Goal: Download file/media

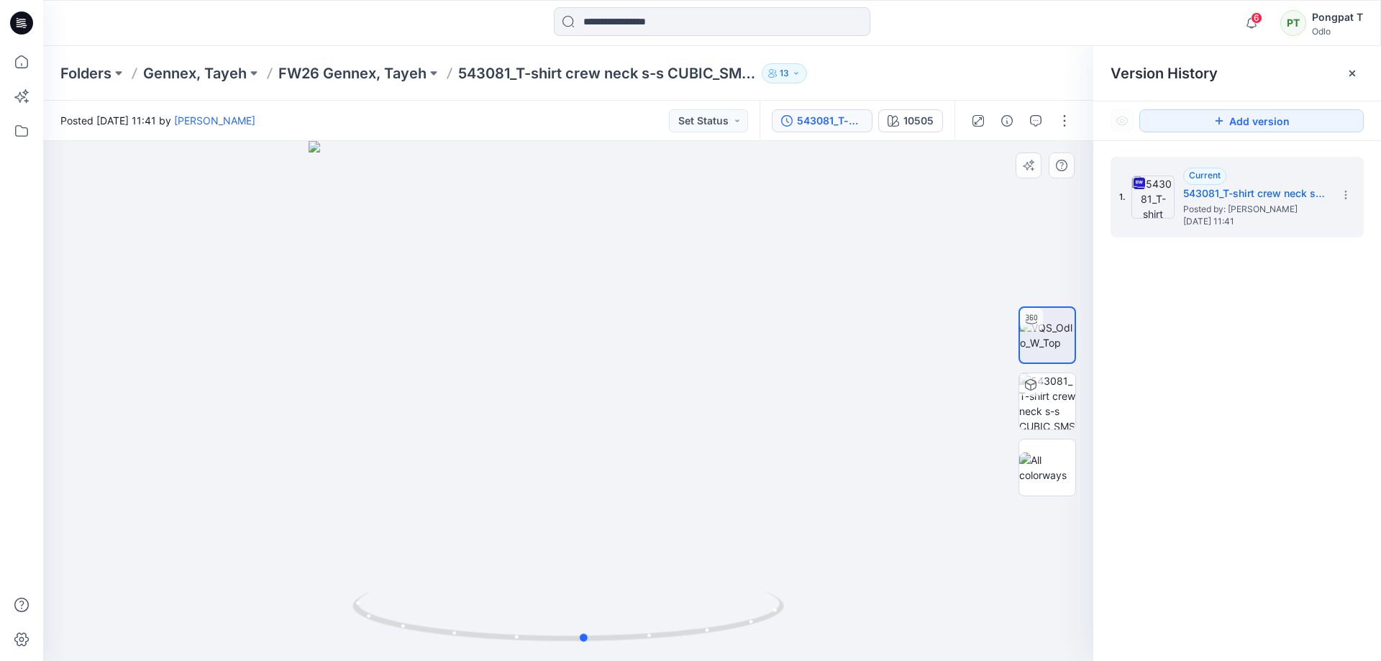
drag, startPoint x: 740, startPoint y: 534, endPoint x: 414, endPoint y: 503, distance: 327.2
click at [319, 531] on div at bounding box center [568, 401] width 1050 height 520
click at [389, 74] on p "FW26 Gennex, Tayeh" at bounding box center [352, 73] width 148 height 20
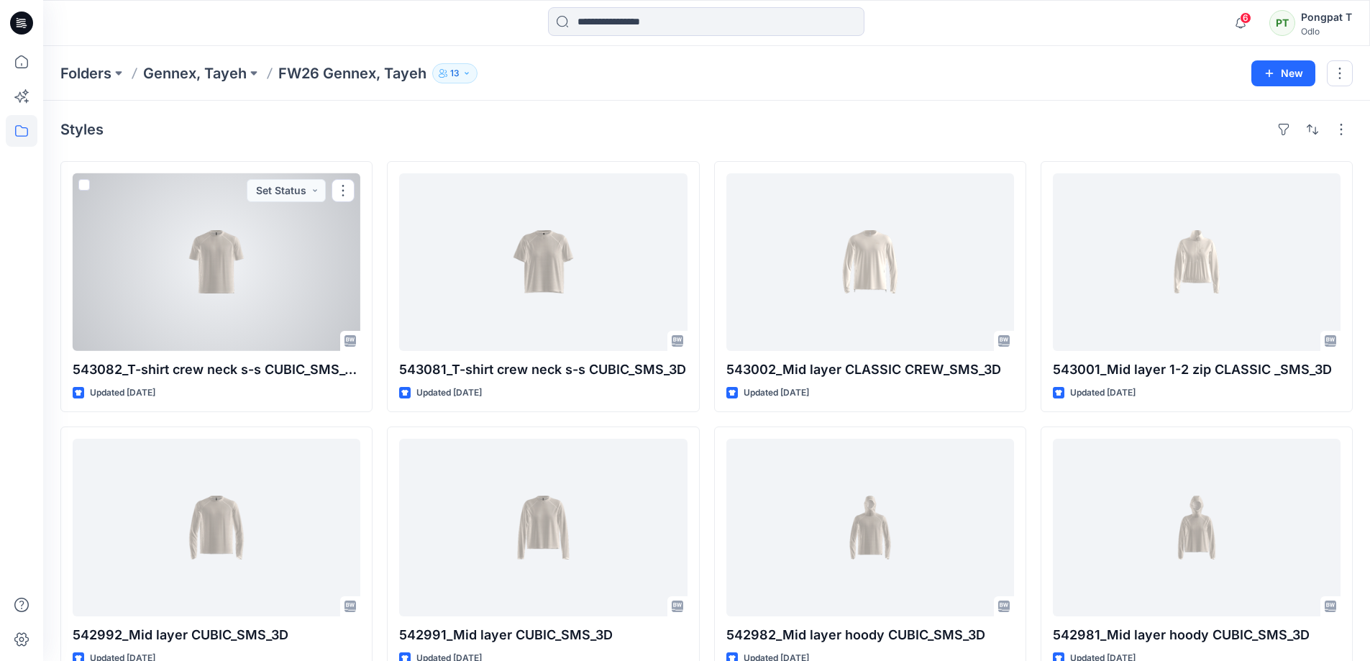
click at [165, 251] on div at bounding box center [217, 262] width 288 height 178
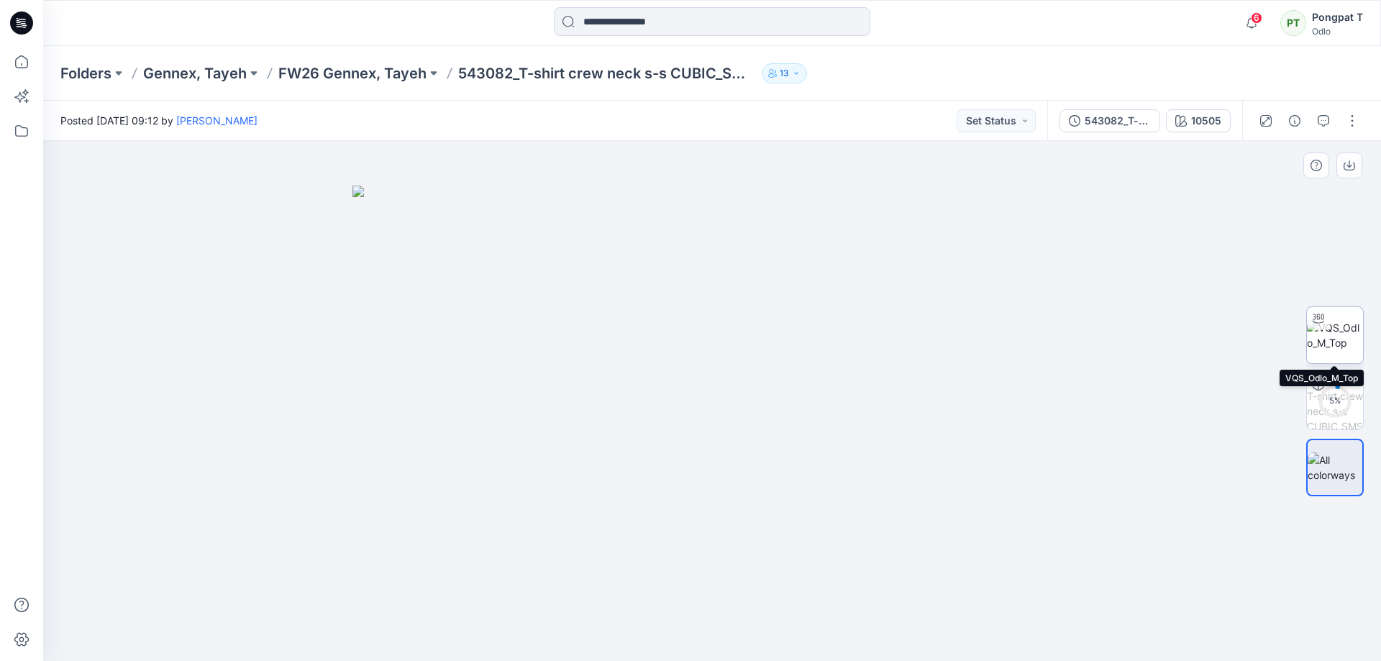
click at [1337, 320] on img at bounding box center [1335, 335] width 56 height 30
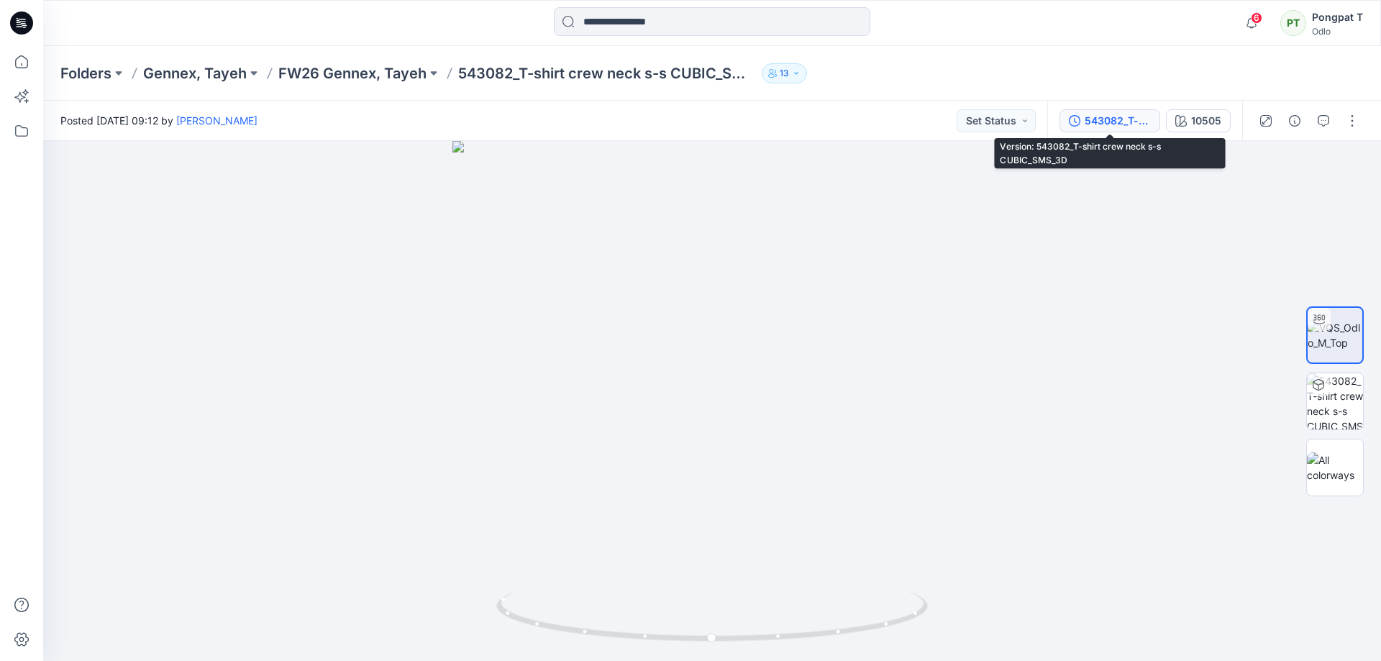
click at [1091, 129] on button "543082_T-shirt crew neck s-s CUBIC_SMS_3D" at bounding box center [1109, 120] width 101 height 23
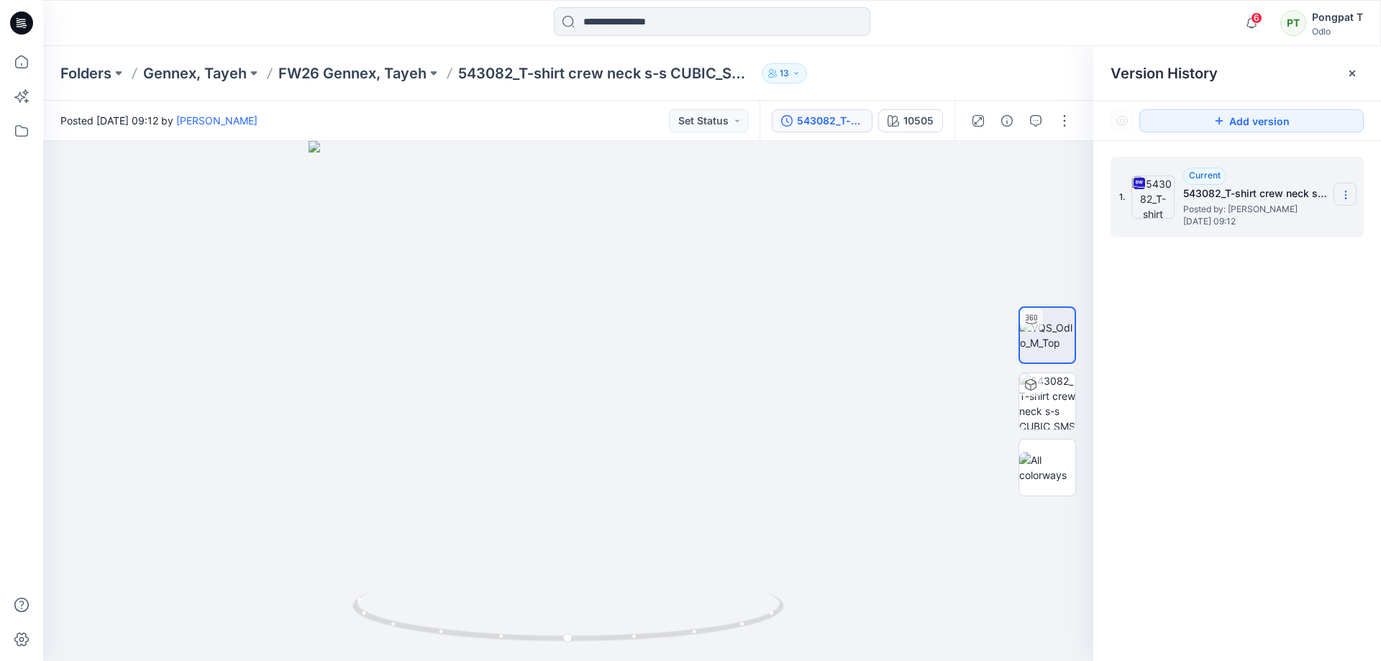
click at [1343, 188] on section at bounding box center [1344, 194] width 23 height 23
click at [1255, 227] on span "Download Source BW File" at bounding box center [1272, 222] width 120 height 17
click at [250, 572] on div at bounding box center [568, 401] width 1050 height 520
click at [383, 75] on p "FW26 Gennex, Tayeh" at bounding box center [352, 73] width 148 height 20
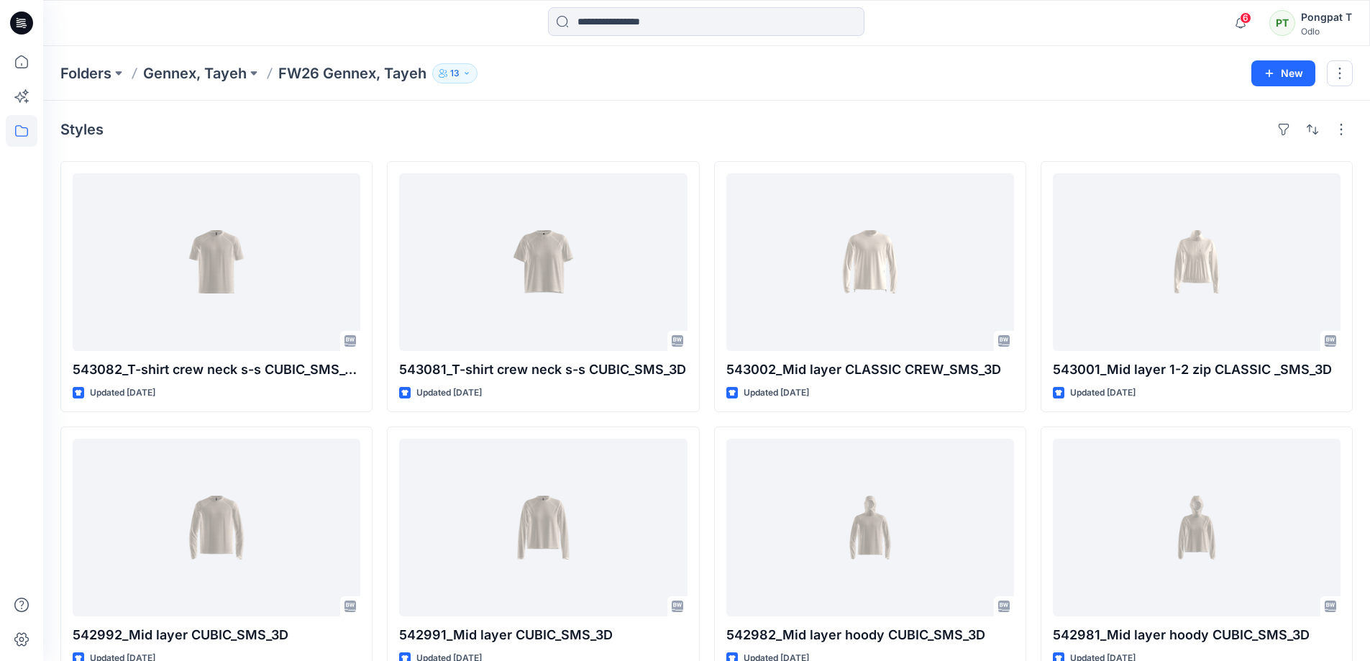
click at [703, 421] on div "543082_T-shirt crew neck s-s CUBIC_SMS_3D Updated [DATE] 542992_Mid layer CUBIC…" at bounding box center [706, 552] width 1292 height 782
click at [1241, 25] on icon "button" at bounding box center [1240, 23] width 27 height 29
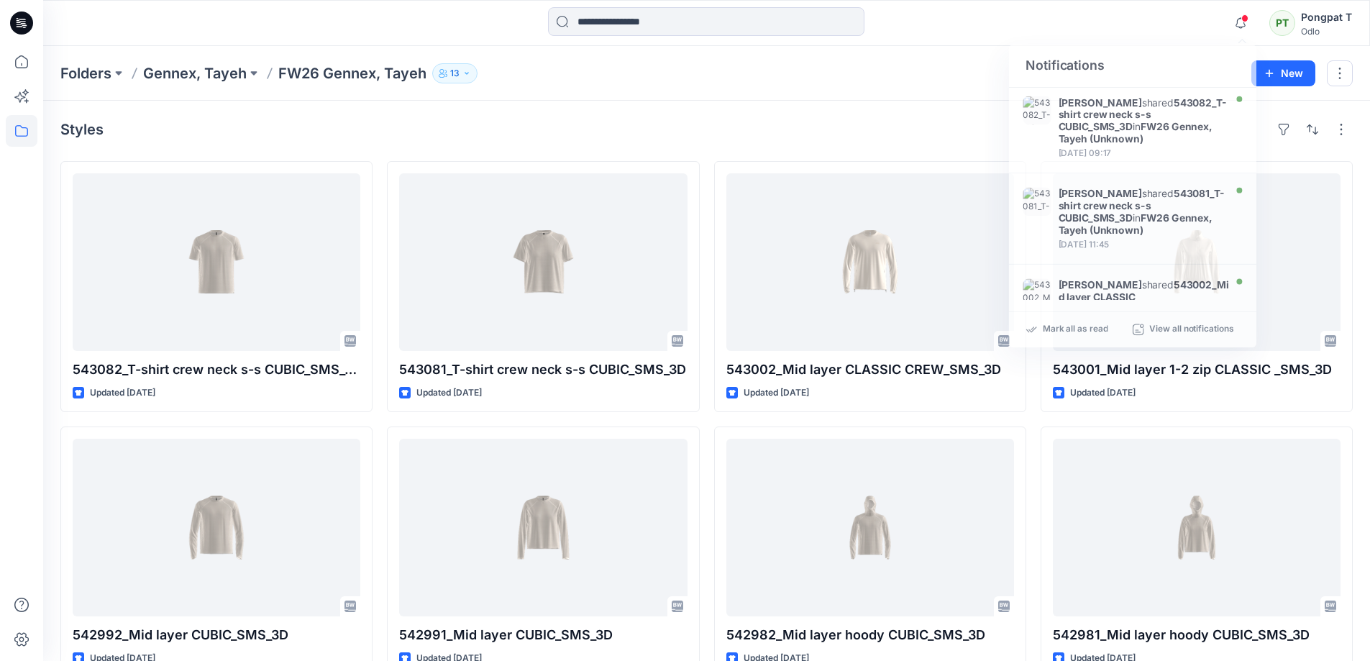
click at [596, 131] on div "Styles" at bounding box center [706, 129] width 1292 height 23
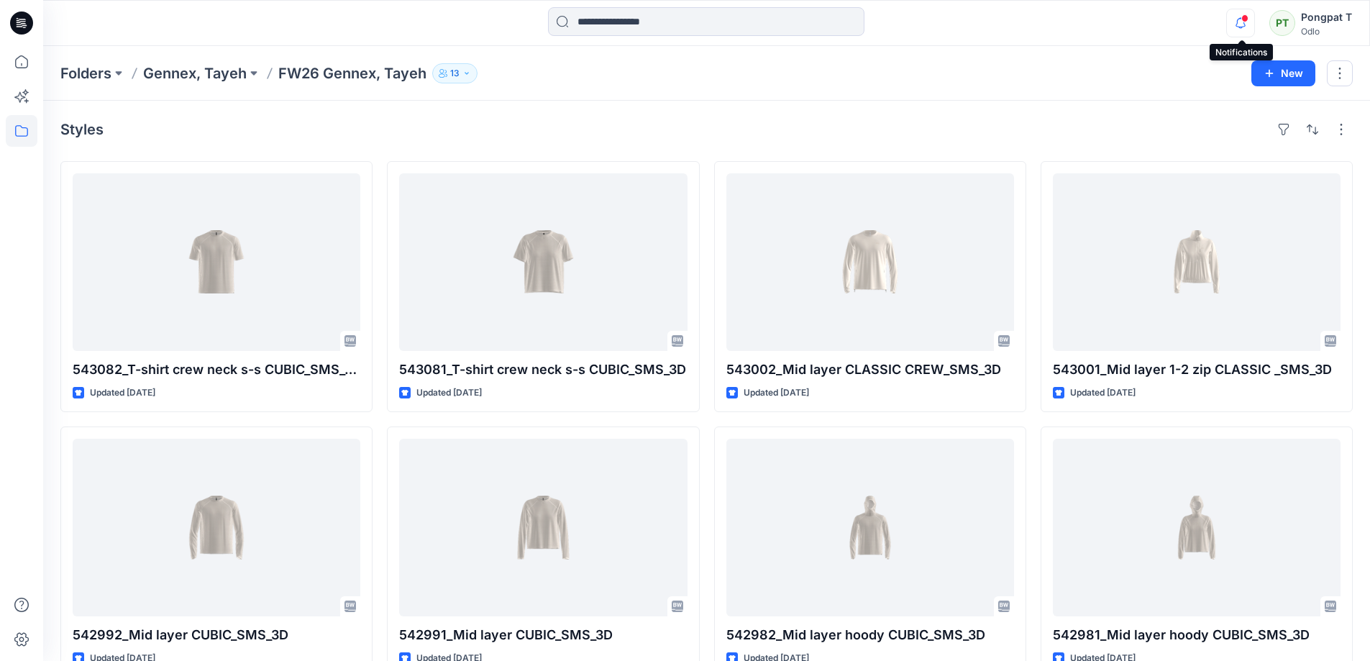
click at [1240, 23] on icon "button" at bounding box center [1240, 23] width 27 height 29
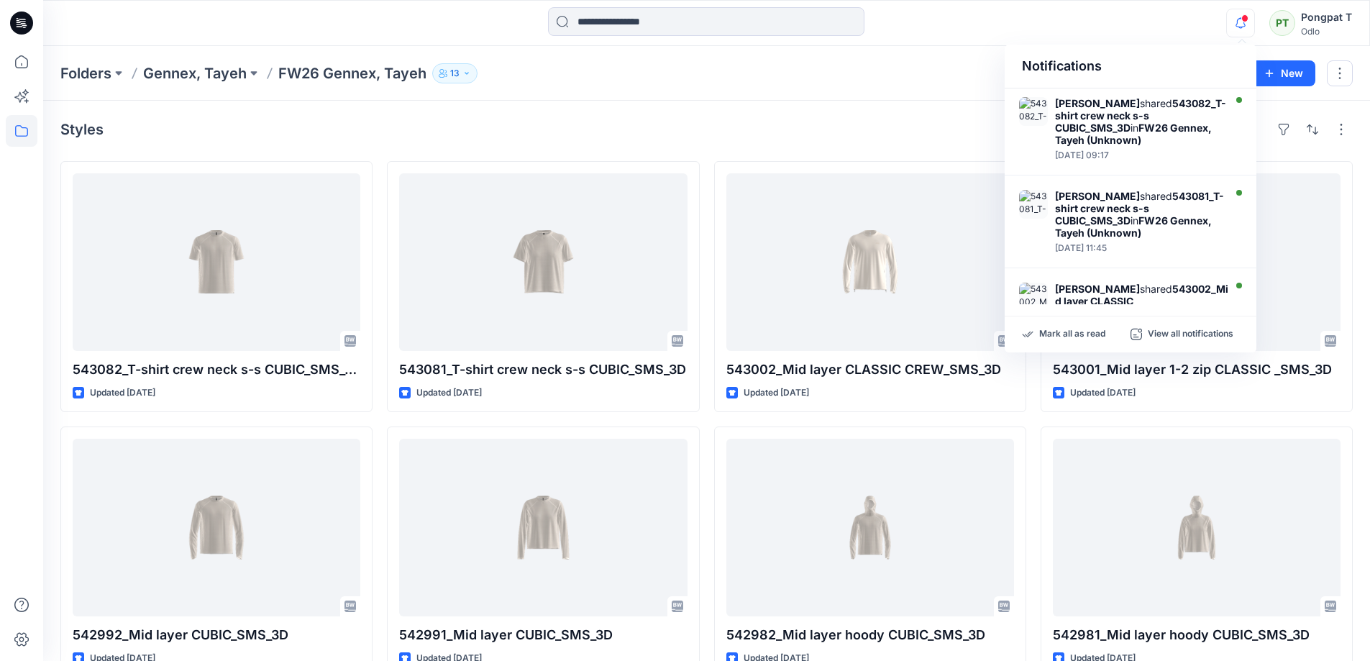
click at [391, 118] on div "Styles" at bounding box center [706, 129] width 1292 height 23
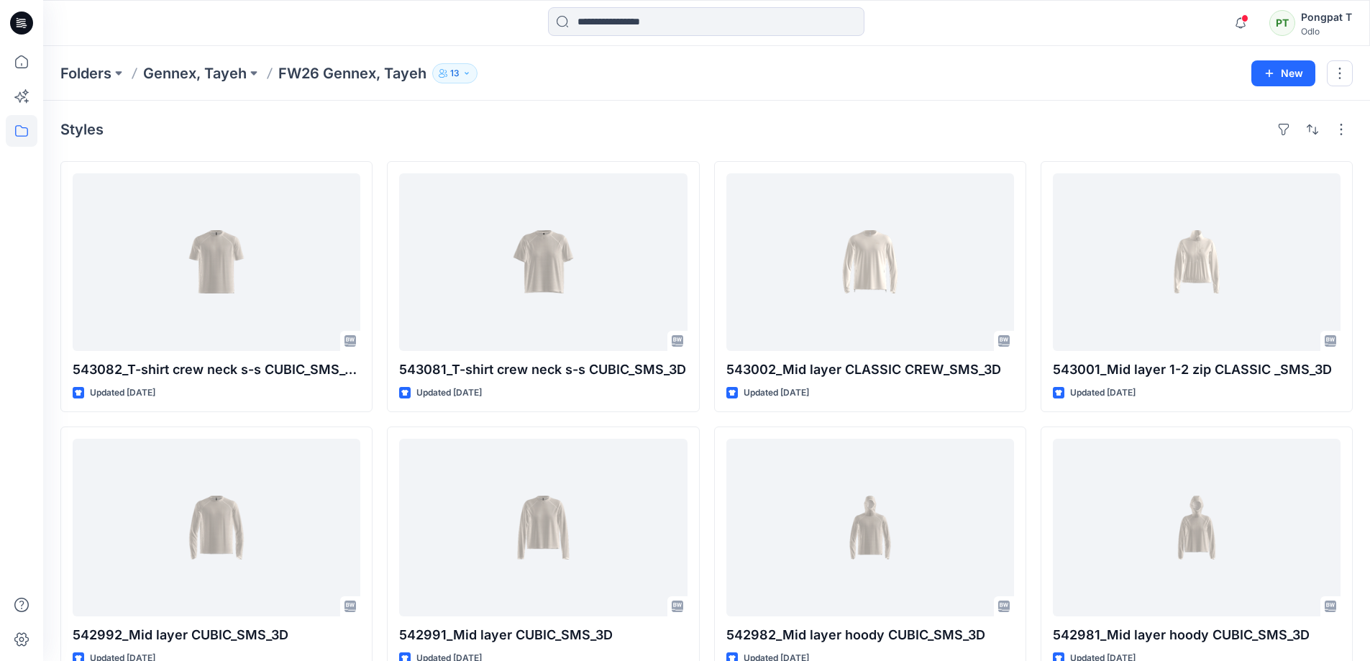
click at [830, 136] on div "Styles" at bounding box center [706, 129] width 1292 height 23
click at [1243, 22] on icon "button" at bounding box center [1240, 23] width 27 height 29
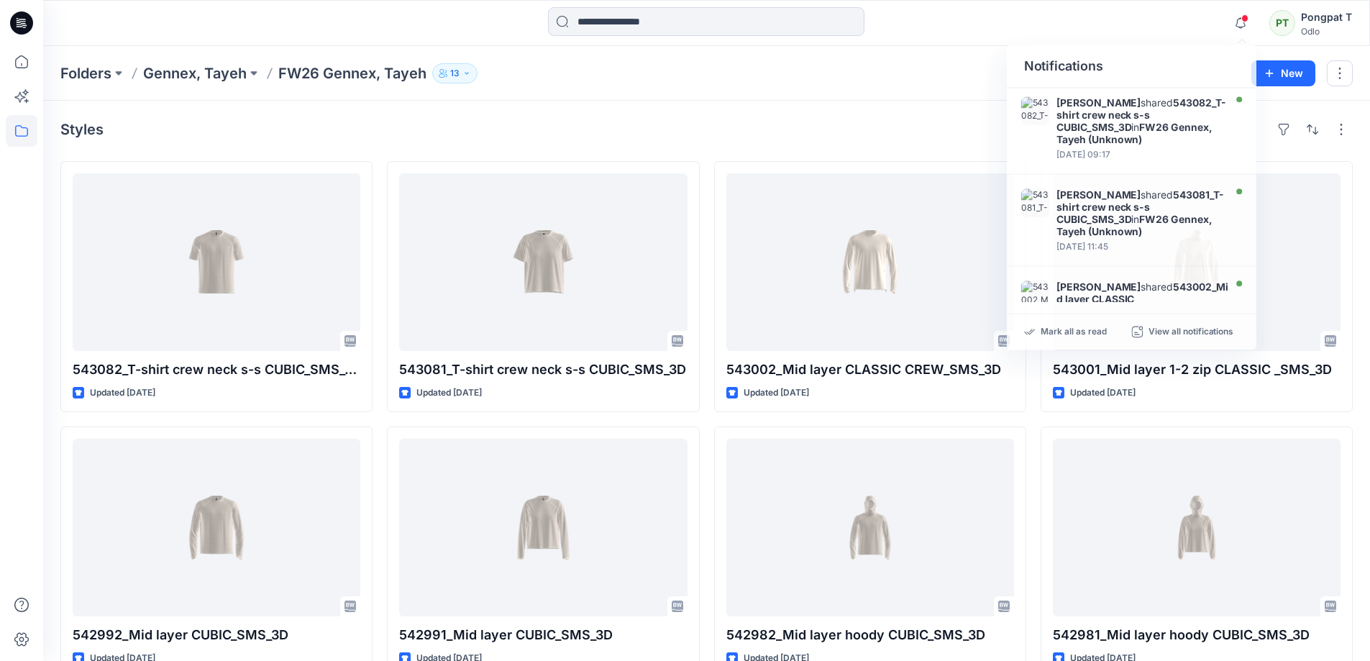
click at [560, 139] on div "Styles" at bounding box center [706, 129] width 1292 height 23
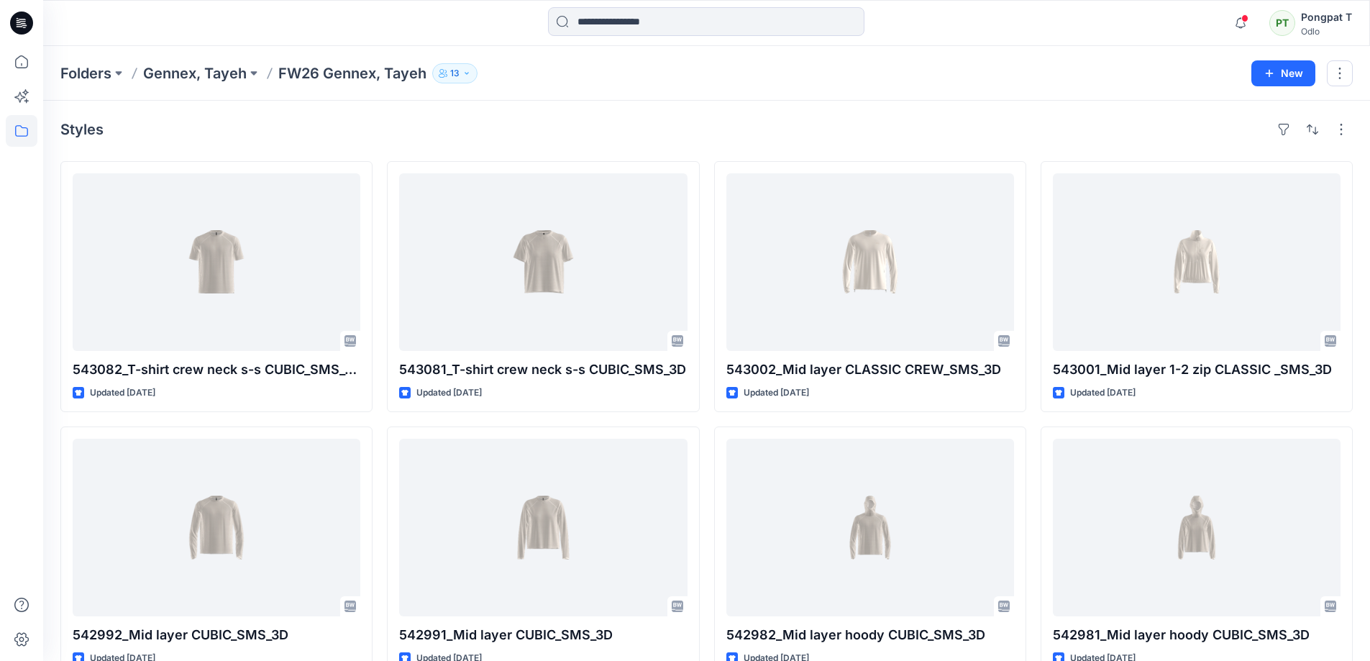
click at [712, 129] on div "Styles" at bounding box center [706, 129] width 1292 height 23
